Goal: Transaction & Acquisition: Purchase product/service

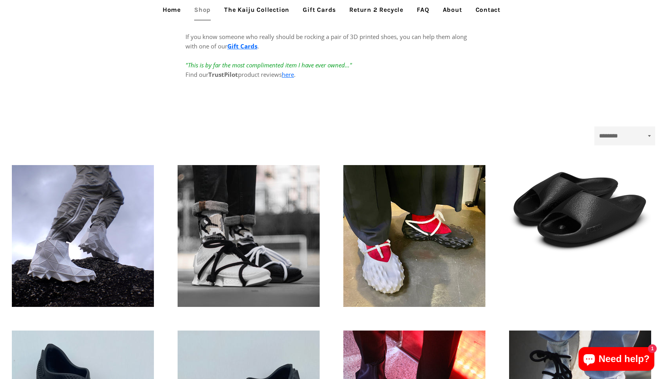
scroll to position [105, 0]
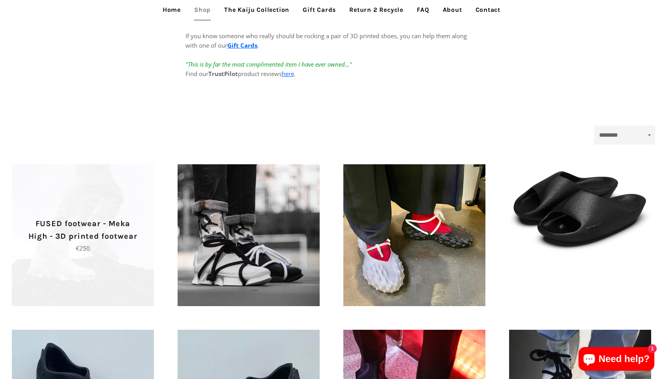
click at [63, 233] on p "FUSED footwear - Meka High - 3D printed footwear" at bounding box center [83, 230] width 114 height 25
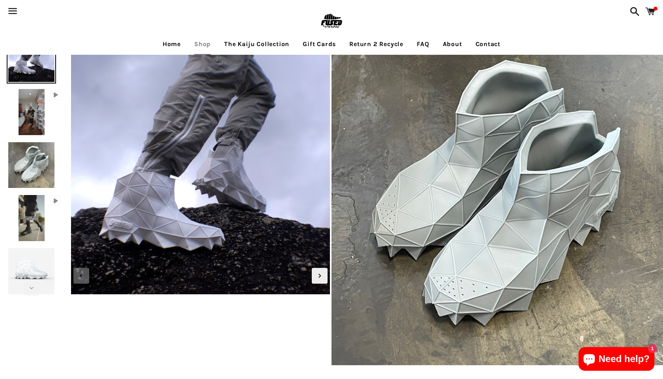
scroll to position [12, 0]
click at [31, 115] on img at bounding box center [31, 112] width 29 height 49
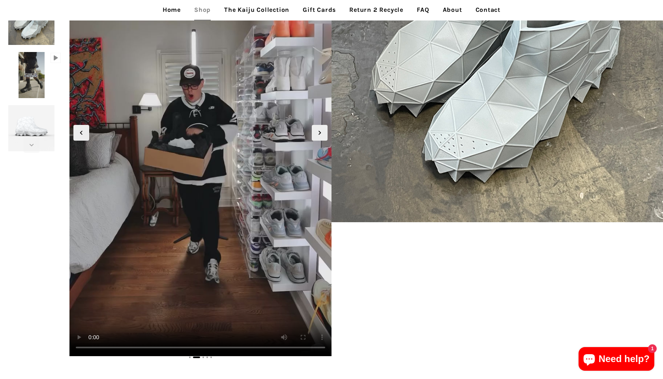
scroll to position [153, 0]
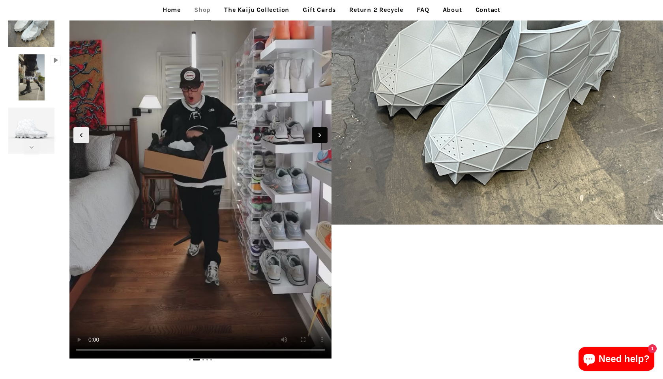
click at [323, 139] on icon "Next slide" at bounding box center [319, 135] width 9 height 9
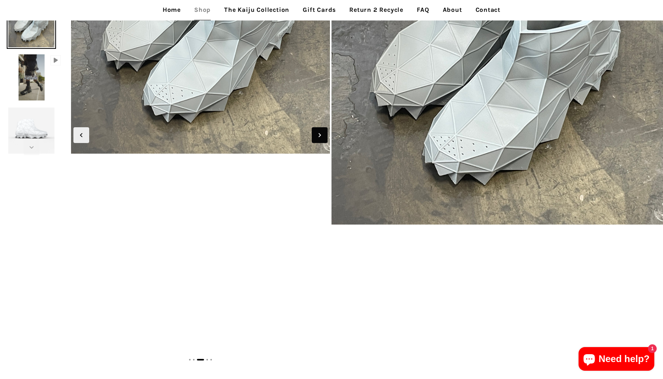
click at [323, 139] on icon "Next slide" at bounding box center [319, 135] width 9 height 9
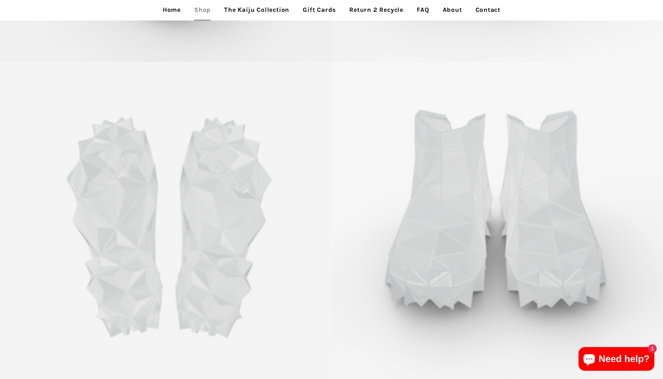
scroll to position [4106, 0]
